Goal: Information Seeking & Learning: Learn about a topic

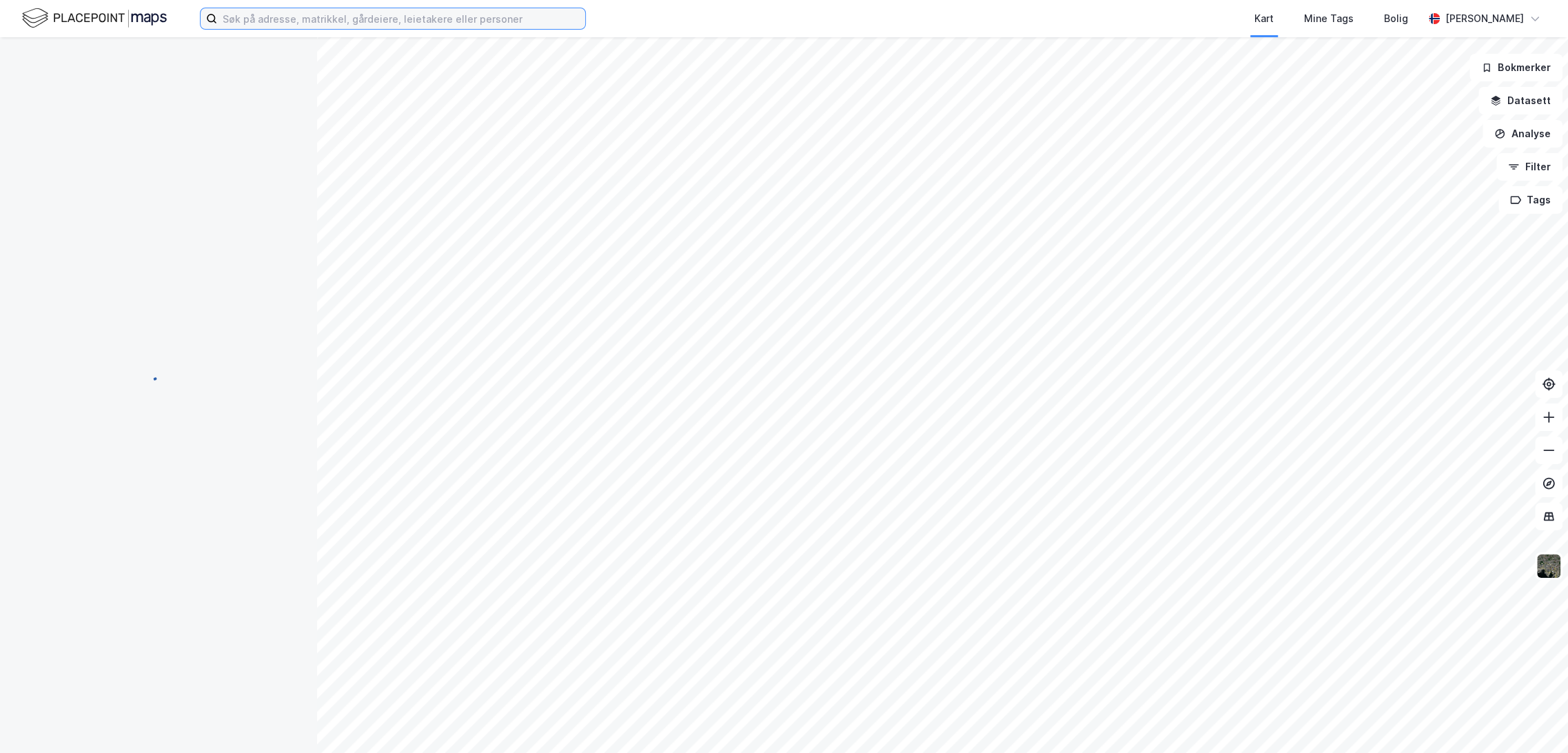
click at [300, 8] on input at bounding box center [401, 19] width 368 height 21
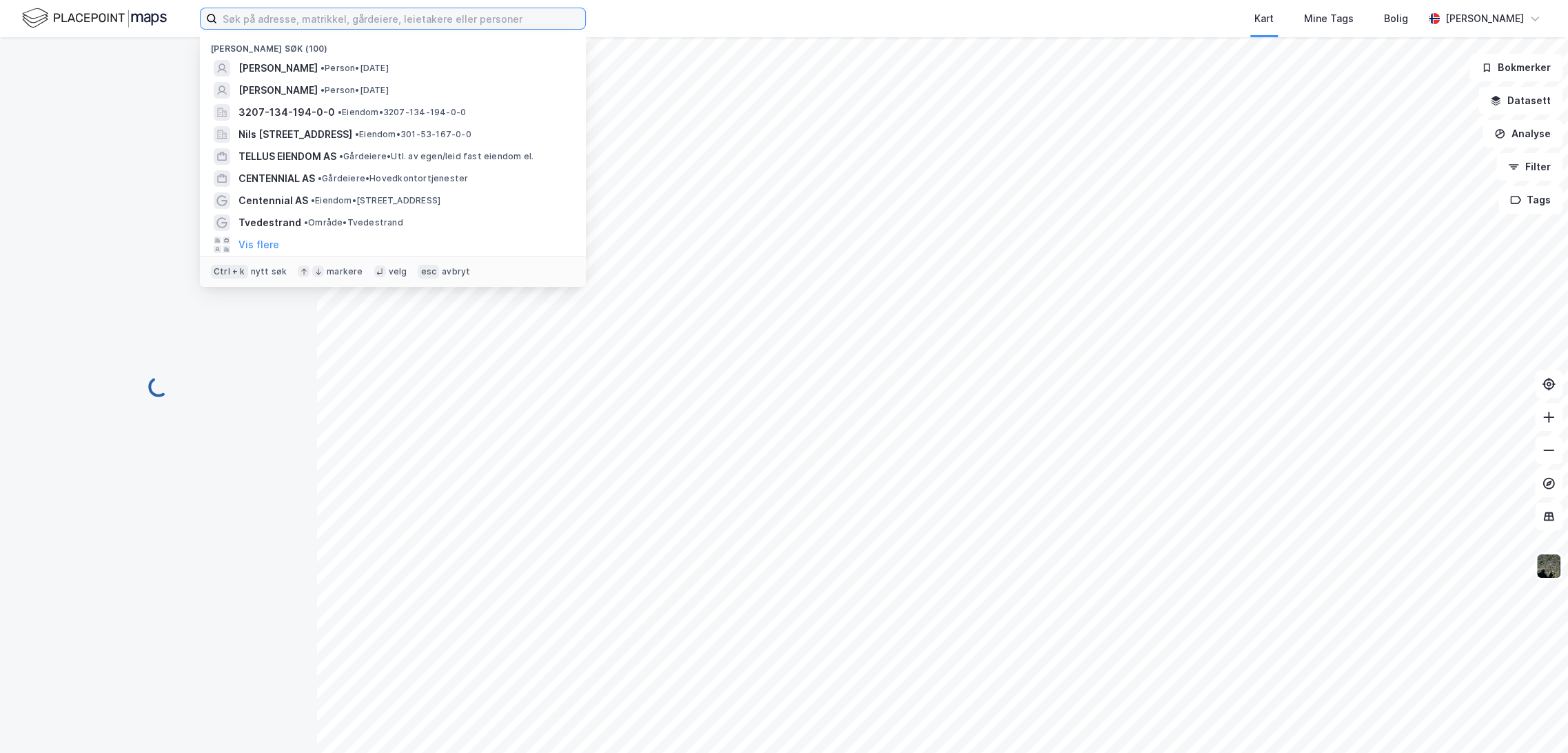
paste input "[STREET_ADDRESS]"
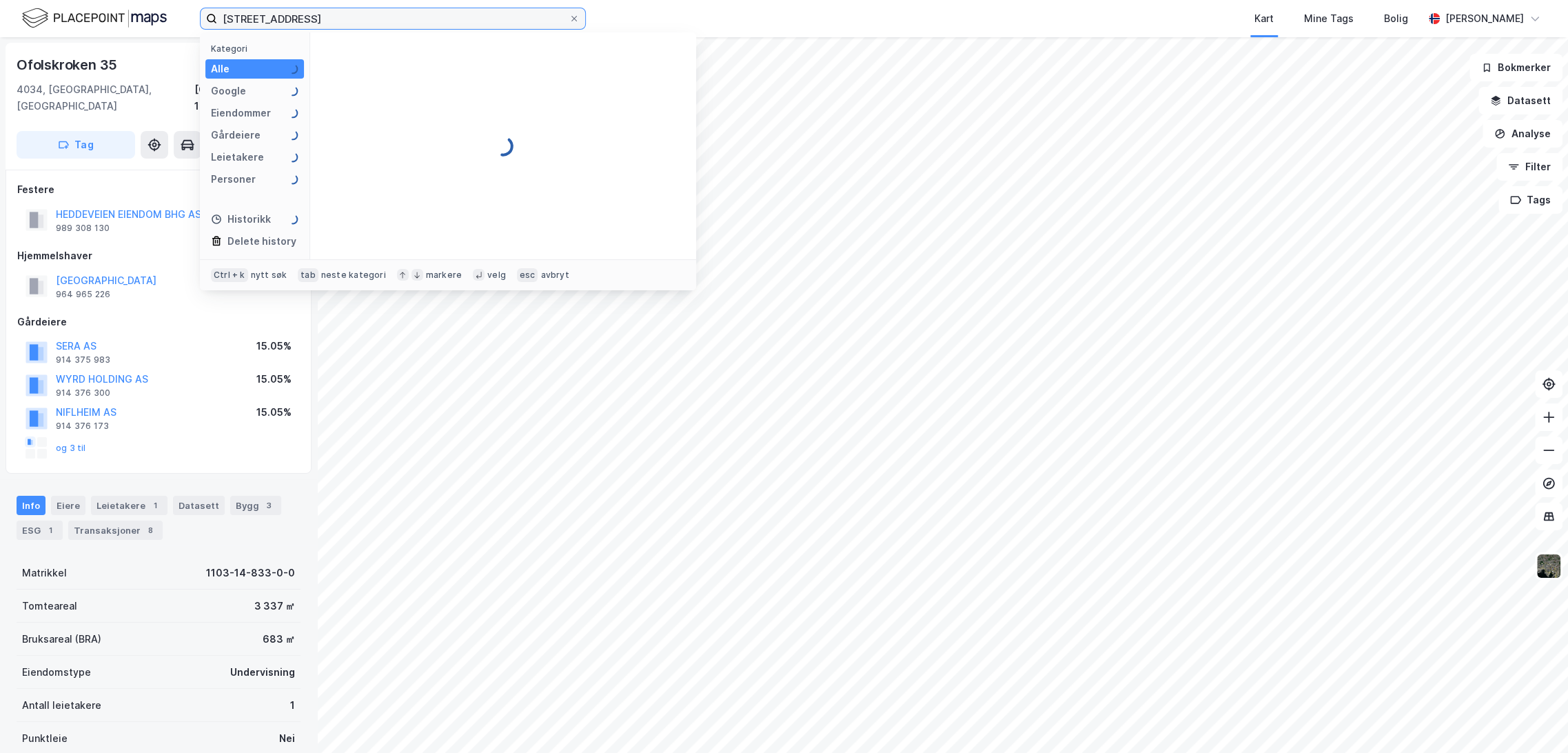
type input "[STREET_ADDRESS]"
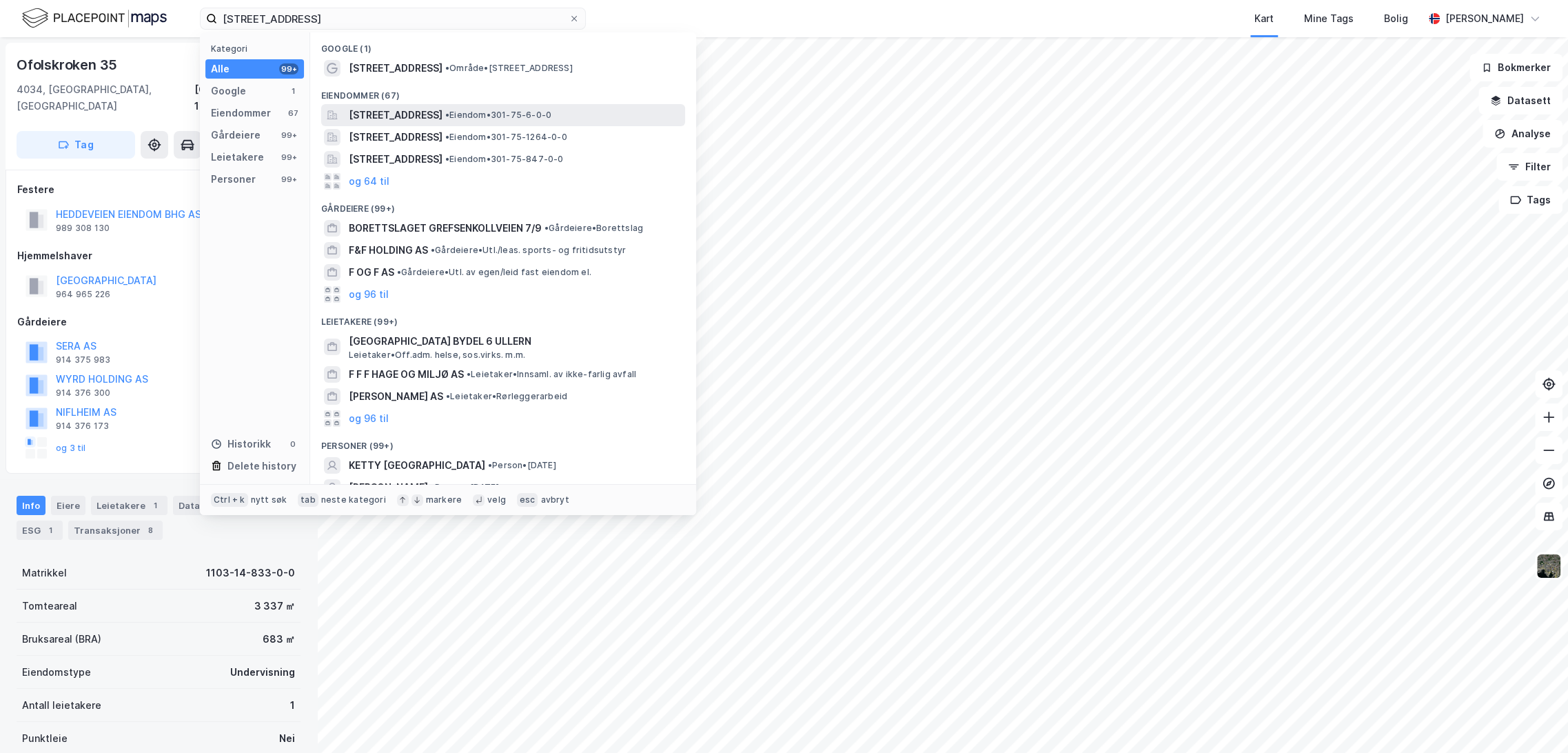
click at [434, 111] on span "[STREET_ADDRESS]" at bounding box center [396, 115] width 94 height 17
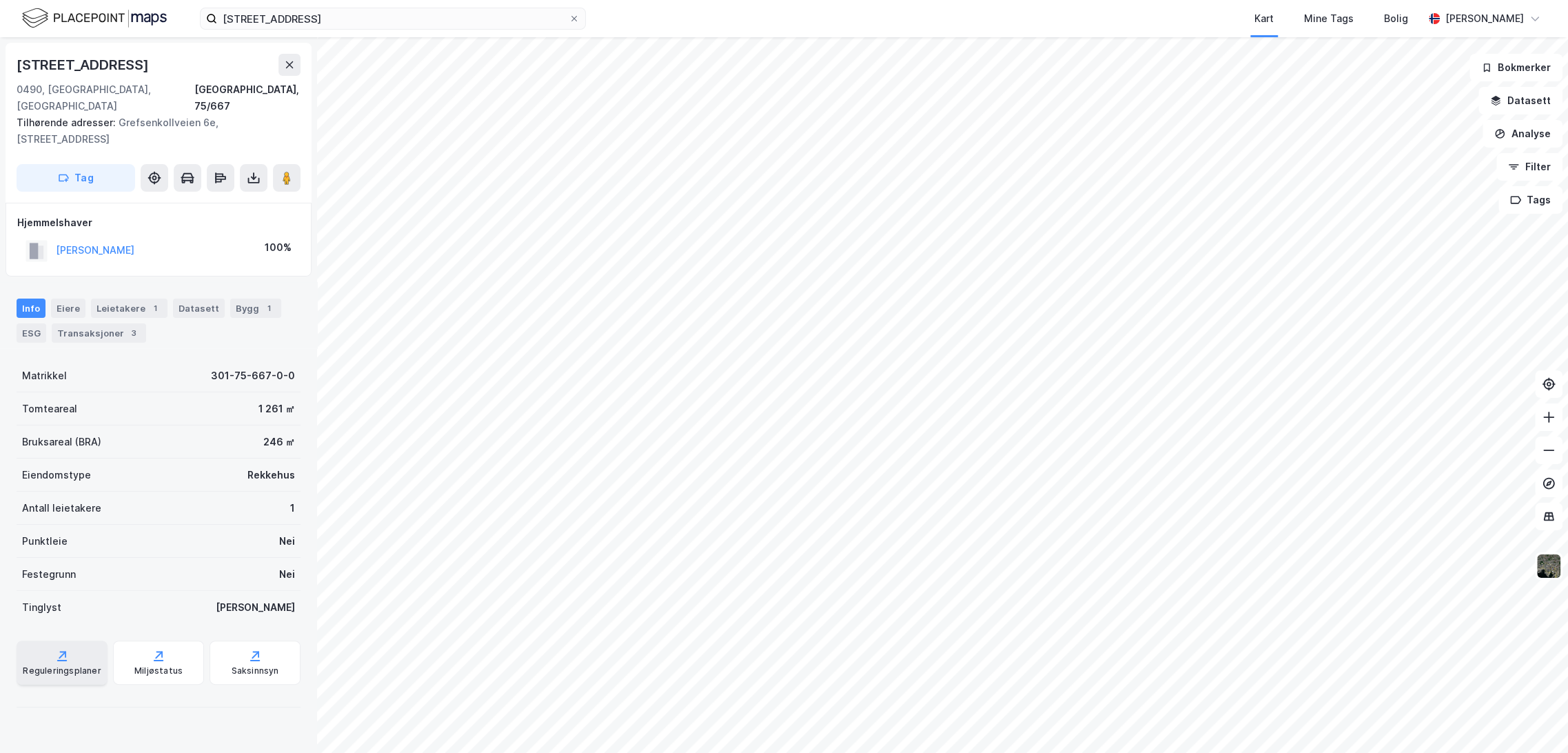
click at [70, 646] on div "Reguleringsplaner" at bounding box center [62, 662] width 91 height 44
